Goal: Transaction & Acquisition: Purchase product/service

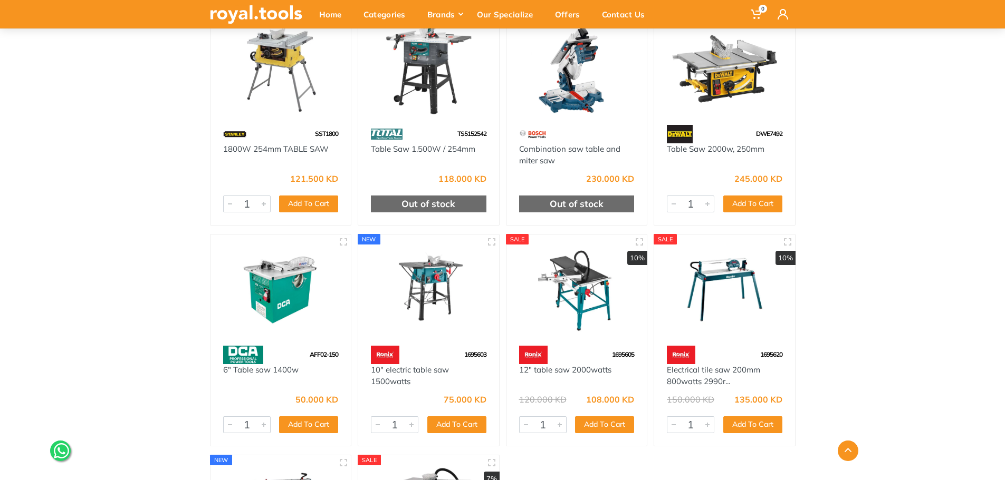
scroll to position [422, 0]
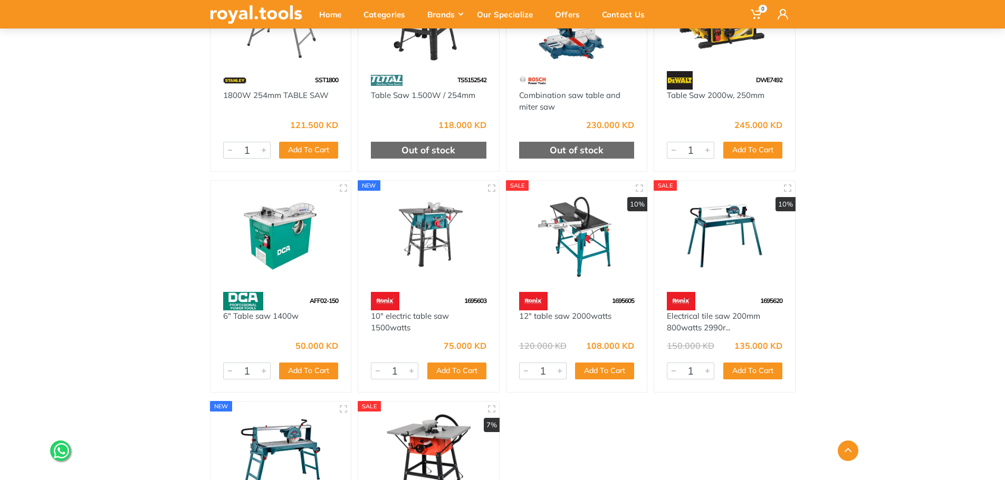
click at [427, 258] on img at bounding box center [429, 235] width 122 height 91
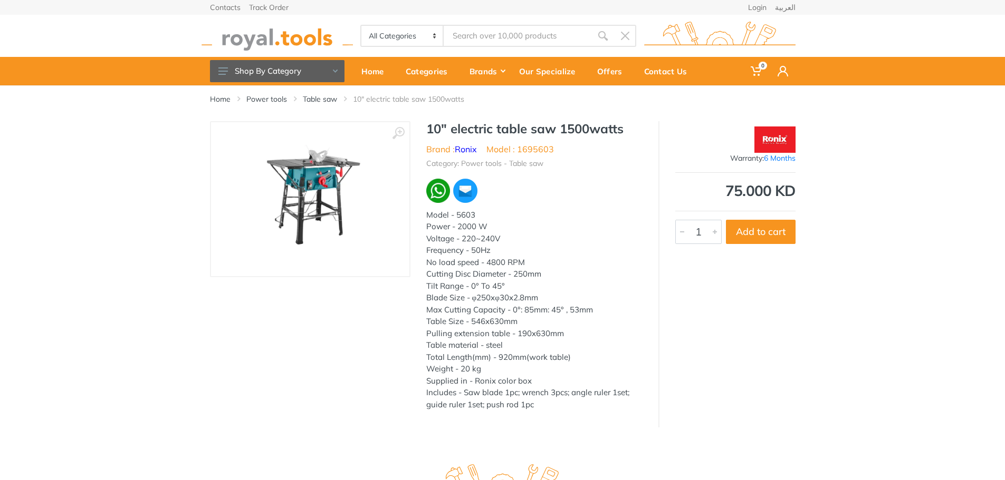
click at [308, 200] on img at bounding box center [310, 199] width 133 height 133
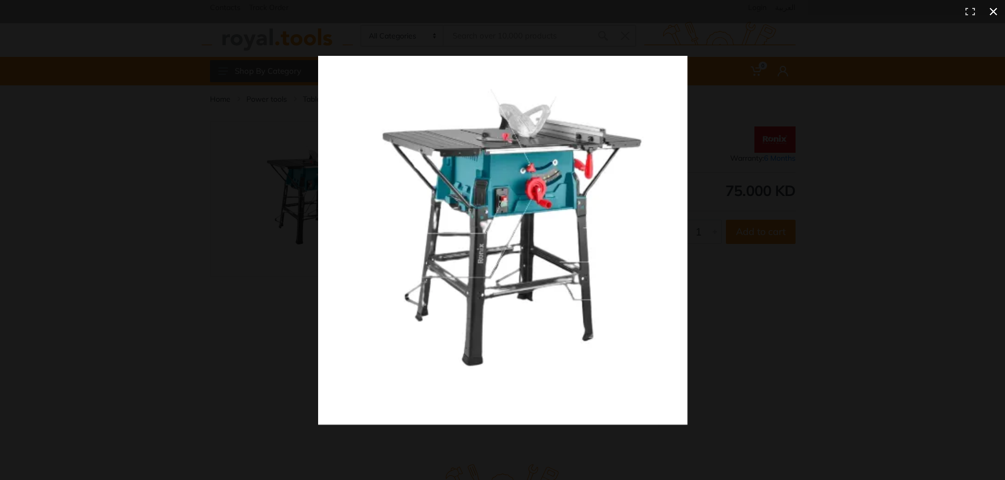
click at [957, 206] on div at bounding box center [745, 260] width 854 height 409
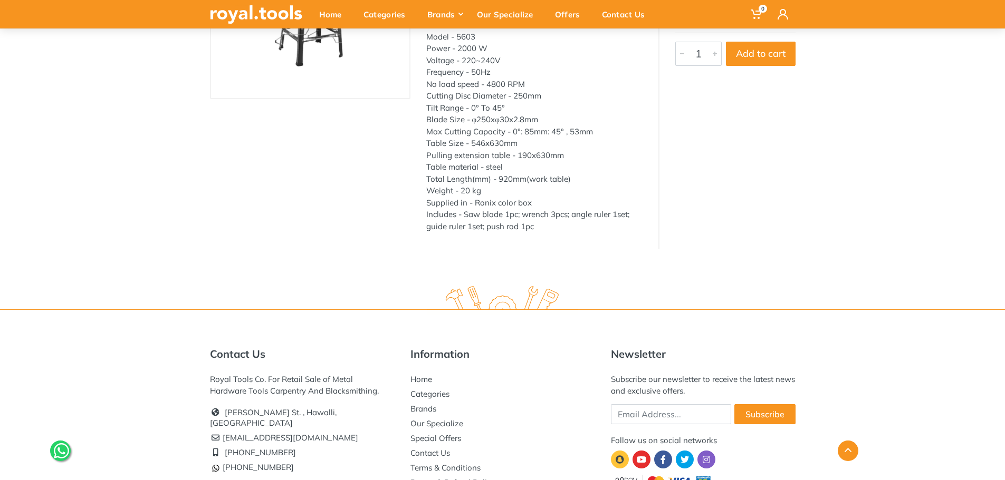
scroll to position [246, 0]
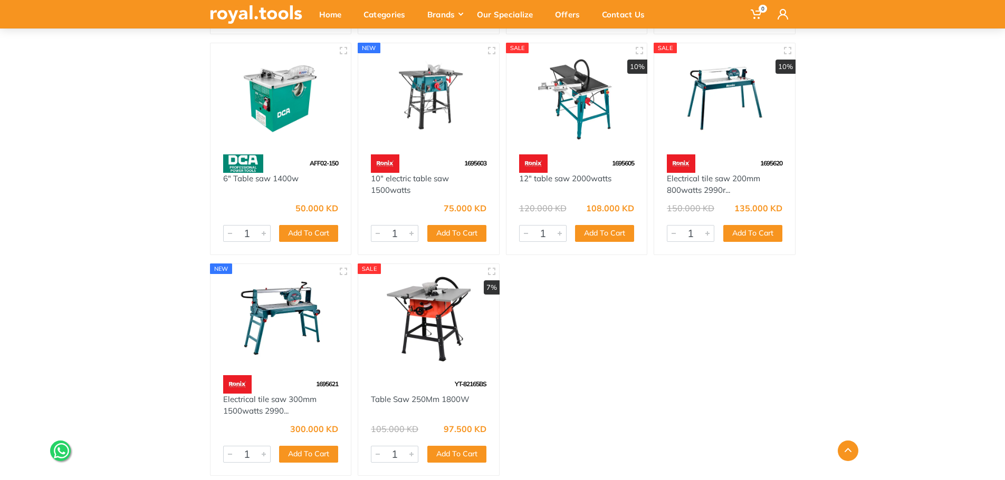
scroll to position [597, 0]
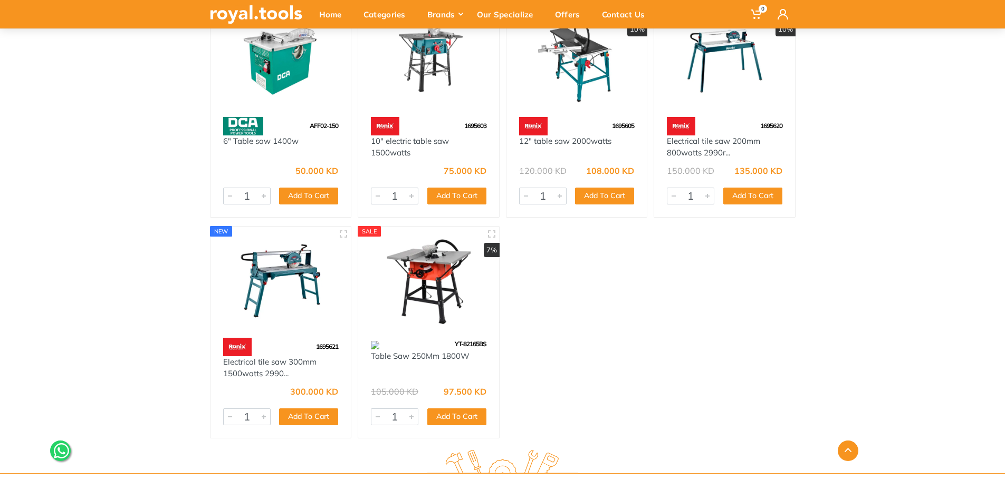
click at [449, 279] on img at bounding box center [429, 281] width 122 height 91
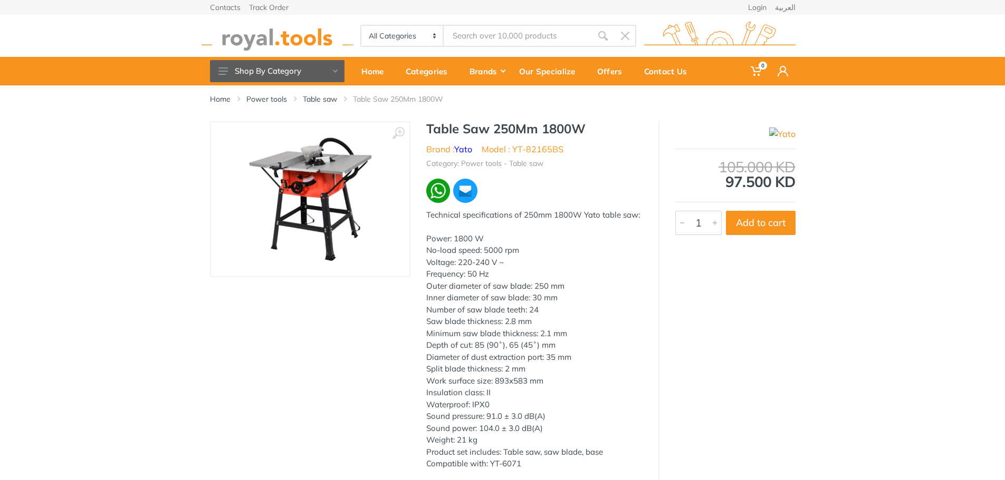
click at [314, 166] on img at bounding box center [310, 199] width 133 height 133
